Goal: Task Accomplishment & Management: Manage account settings

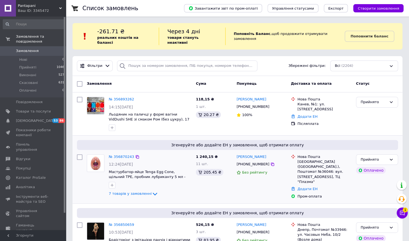
scroll to position [5, 0]
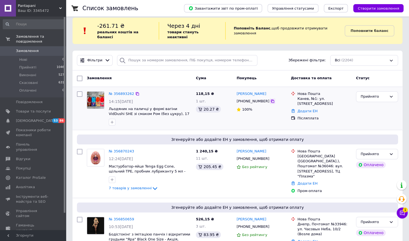
click at [270, 99] on icon at bounding box center [272, 101] width 4 height 4
click at [245, 91] on link "[PERSON_NAME]" at bounding box center [252, 93] width 30 height 5
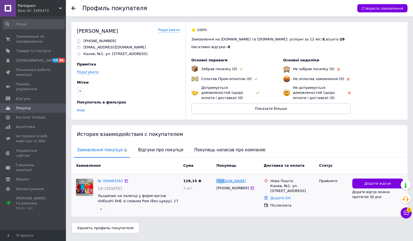
drag, startPoint x: 215, startPoint y: 181, endPoint x: 224, endPoint y: 181, distance: 8.3
click at [224, 181] on div "[PERSON_NAME] [PHONE_NUMBER]" at bounding box center [238, 195] width 48 height 38
copy link "[PERSON_NAME]"
click at [25, 35] on span "Замовлення та повідомлення" at bounding box center [33, 39] width 35 height 10
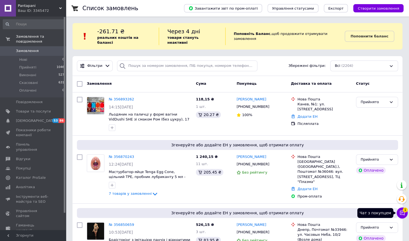
click at [405, 213] on icon at bounding box center [402, 212] width 5 height 5
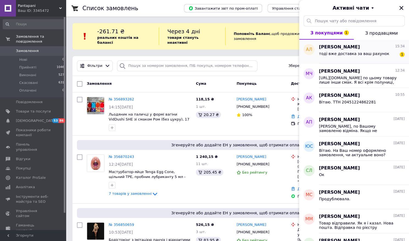
click at [339, 49] on span "[PERSON_NAME]" at bounding box center [339, 47] width 41 height 6
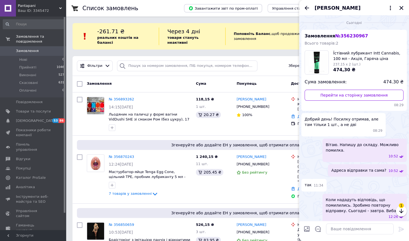
scroll to position [28, 0]
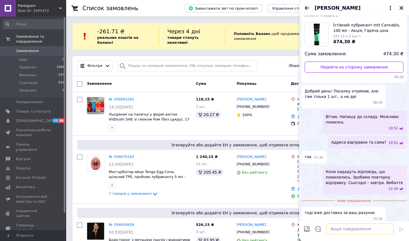
click at [351, 231] on textarea at bounding box center [360, 228] width 68 height 11
type textarea "Так звісно."
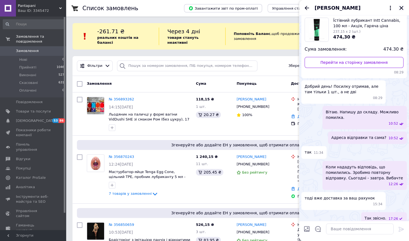
click at [400, 9] on icon "Закрити" at bounding box center [401, 7] width 5 height 5
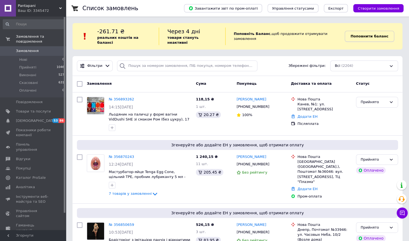
click at [376, 37] on link "Поповнити баланс" at bounding box center [369, 36] width 49 height 11
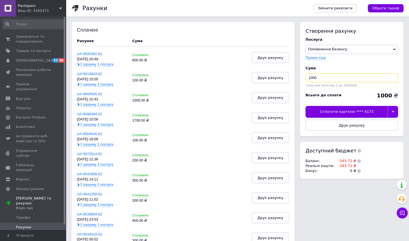
click at [327, 81] on input "1000" at bounding box center [352, 77] width 93 height 9
type input "1"
type input "300"
click at [393, 113] on div at bounding box center [393, 112] width 10 height 12
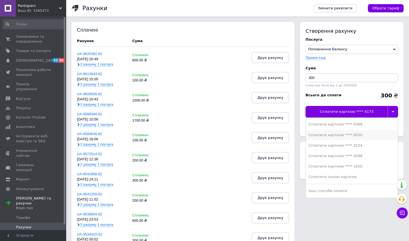
click at [351, 135] on div "Сплатити карткою **** 0050" at bounding box center [352, 134] width 87 height 5
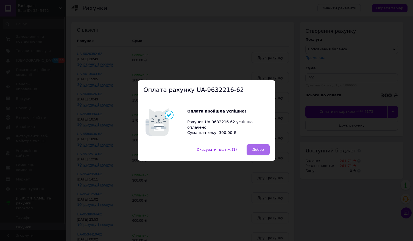
click at [256, 151] on span "Добре" at bounding box center [259, 149] width 12 height 4
